Goal: Information Seeking & Learning: Learn about a topic

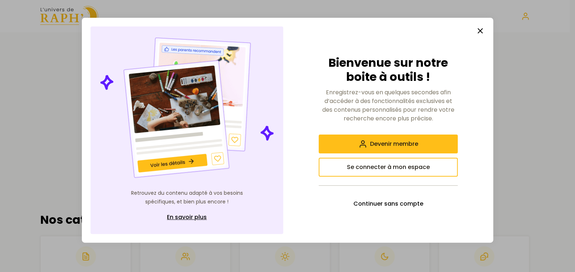
click at [485, 28] on button "button" at bounding box center [480, 31] width 14 height 14
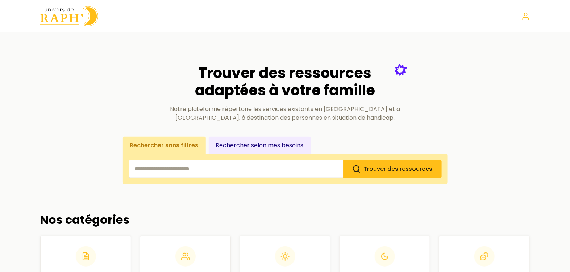
click at [67, 18] on img at bounding box center [69, 16] width 58 height 21
click at [187, 170] on input "search" at bounding box center [236, 169] width 215 height 18
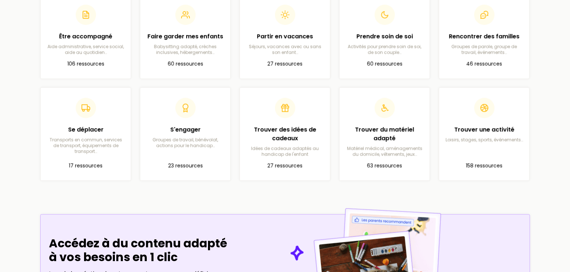
scroll to position [210, 0]
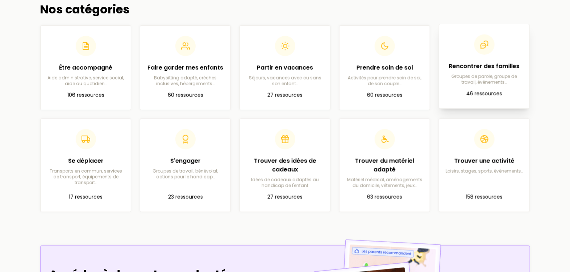
click at [492, 62] on h2 "Rencontrer des familles" at bounding box center [484, 66] width 79 height 9
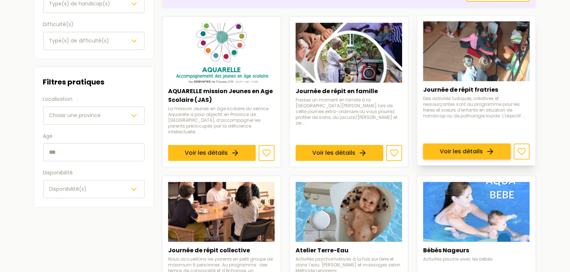
scroll to position [165, 0]
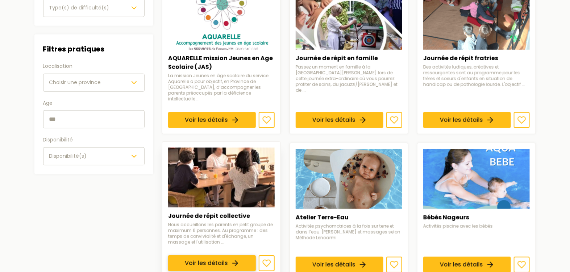
click at [207, 255] on link "Voir les détails" at bounding box center [212, 263] width 88 height 16
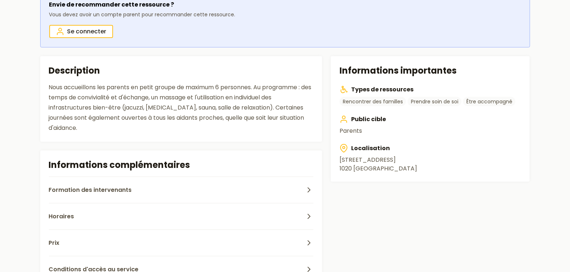
scroll to position [197, 0]
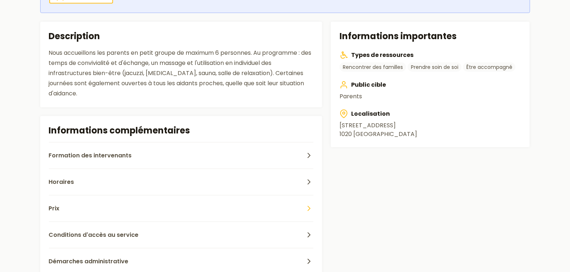
click at [272, 206] on button "Prix" at bounding box center [181, 208] width 265 height 26
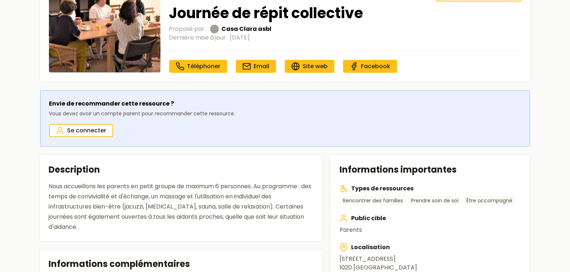
scroll to position [0, 0]
